Goal: Information Seeking & Learning: Learn about a topic

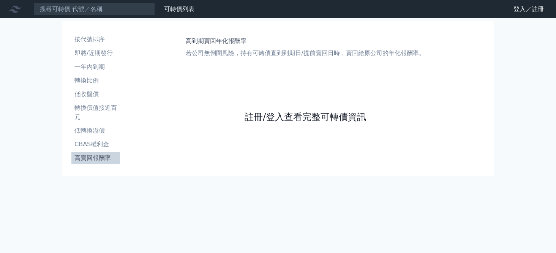
click at [267, 122] on link "註冊/登入查看完整可轉債資訊" at bounding box center [306, 117] width 122 height 12
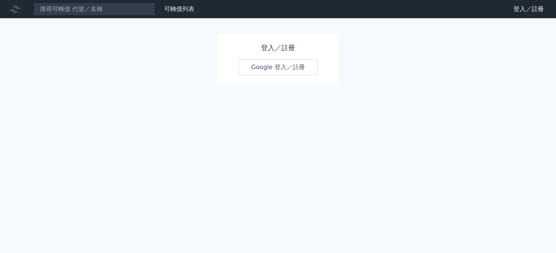
click at [288, 68] on link "Google 登入／註冊" at bounding box center [278, 67] width 79 height 16
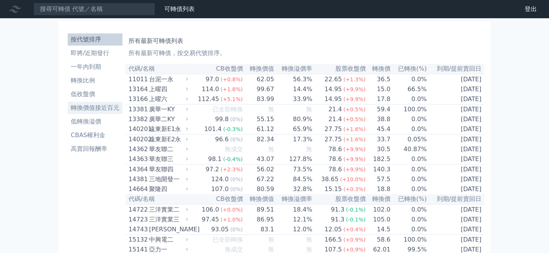
click at [103, 107] on li "轉換價值接近百元" at bounding box center [95, 107] width 55 height 9
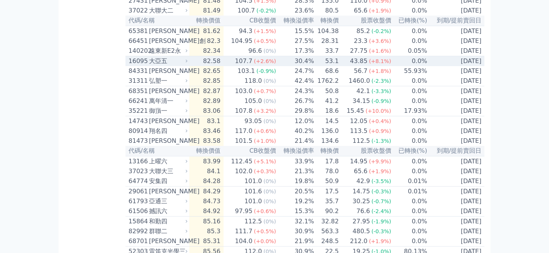
scroll to position [203, 0]
